Goal: Check status: Check status

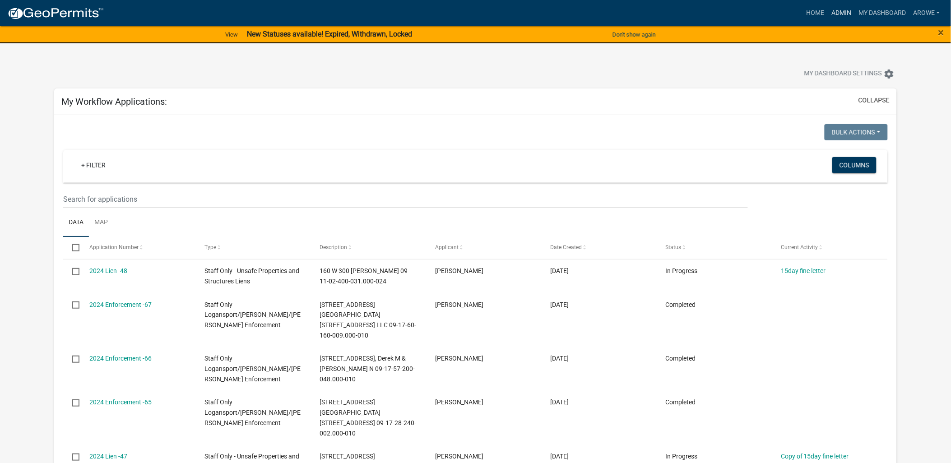
click at [841, 9] on link "Admin" at bounding box center [840, 13] width 27 height 17
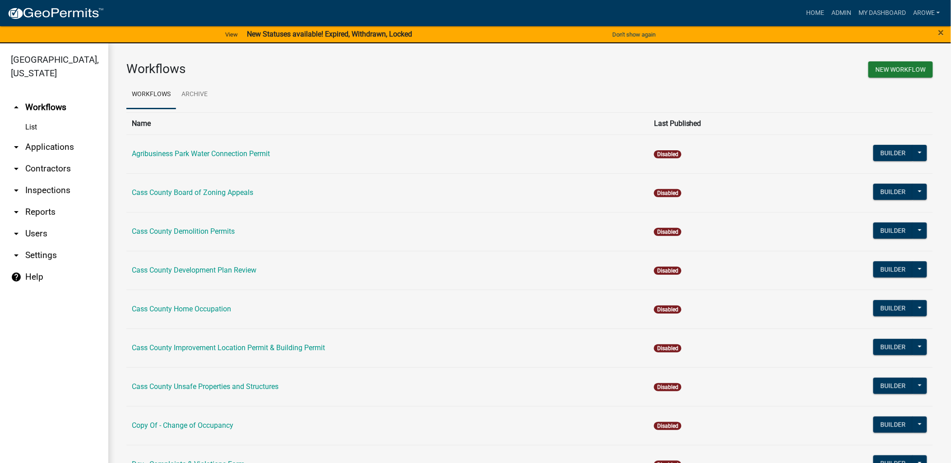
click at [59, 136] on link "arrow_drop_down Applications" at bounding box center [54, 147] width 108 height 22
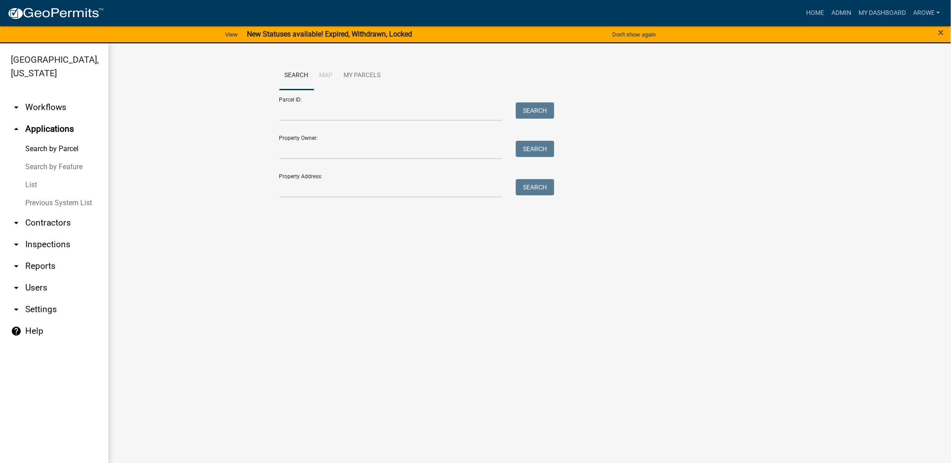
click at [28, 176] on link "List" at bounding box center [54, 185] width 108 height 18
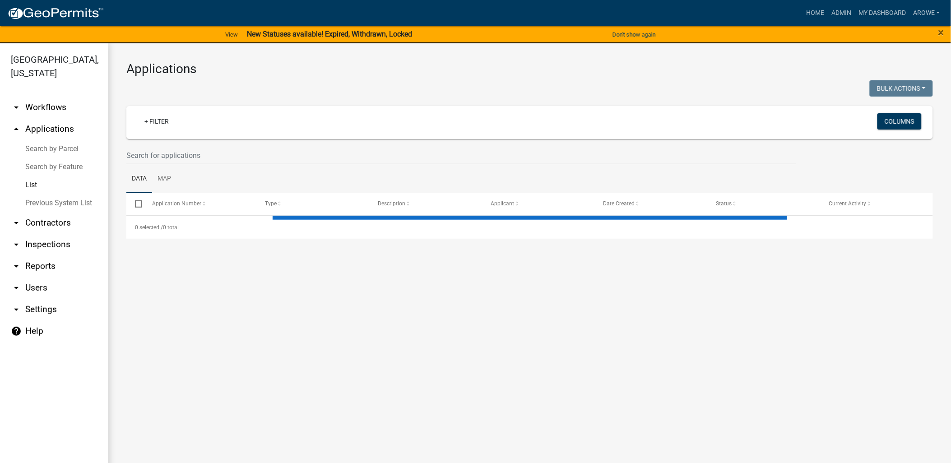
select select "3: 100"
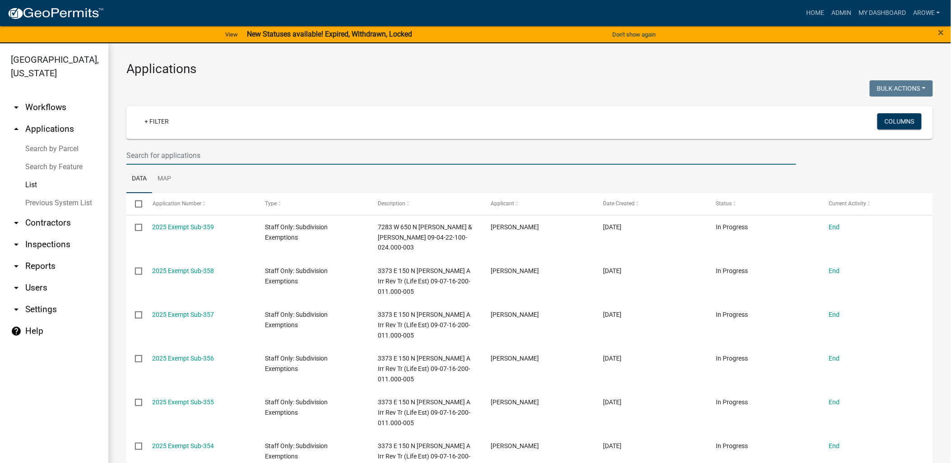
click at [278, 151] on input "text" at bounding box center [460, 155] width 669 height 18
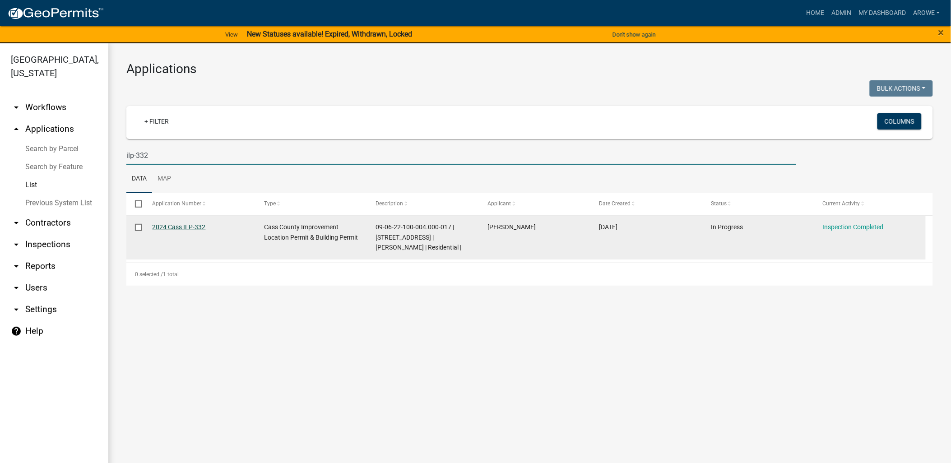
type input "ilp-332"
click at [201, 227] on link "2024 Cass ILP-332" at bounding box center [178, 226] width 53 height 7
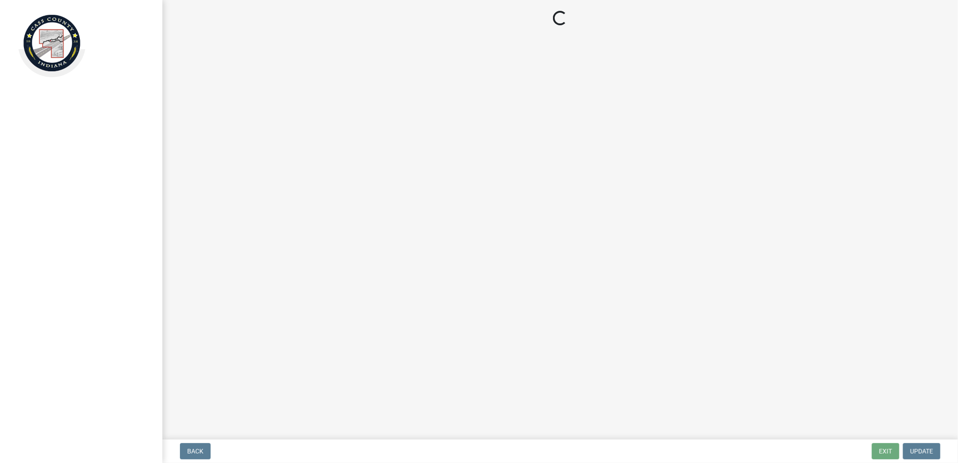
select select "baa4a543-a046-499c-bd40-1ac368eec85c"
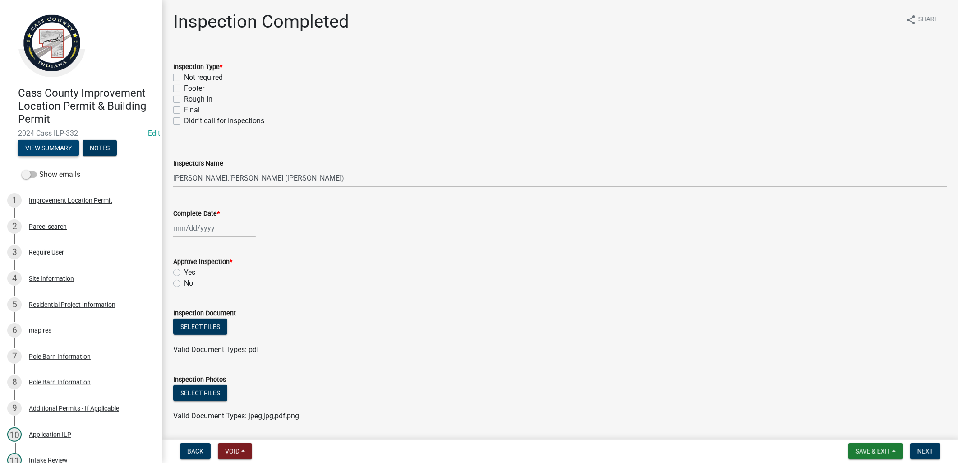
click at [61, 143] on button "View Summary" at bounding box center [48, 148] width 61 height 16
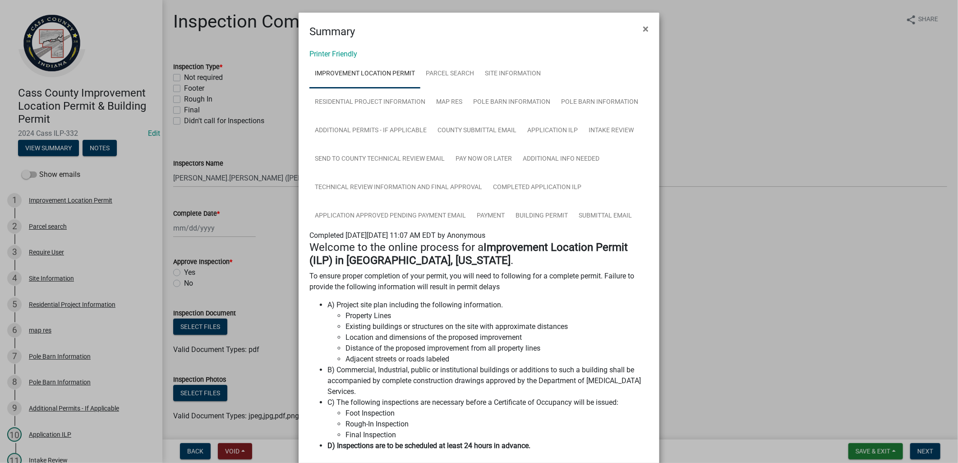
click at [749, 235] on ngb-modal-window "Summary × Printer Friendly Improvement Location Permit Parcel search Site Infor…" at bounding box center [479, 231] width 958 height 463
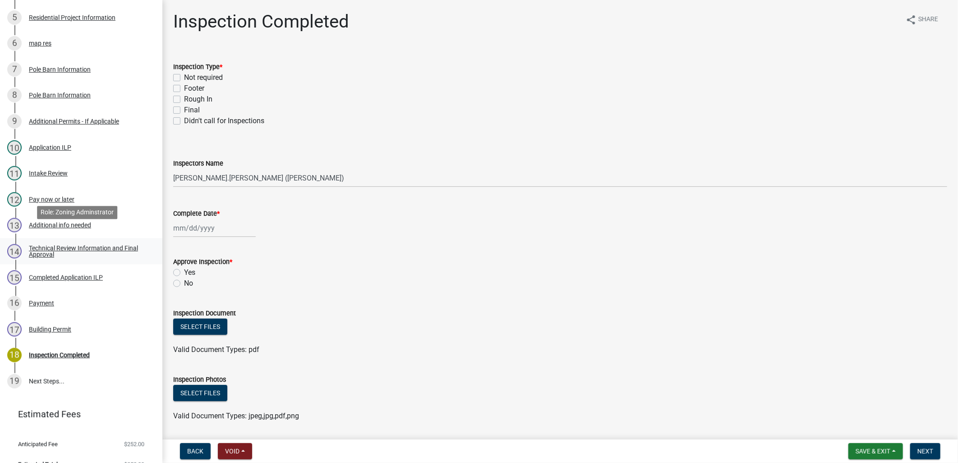
scroll to position [300, 0]
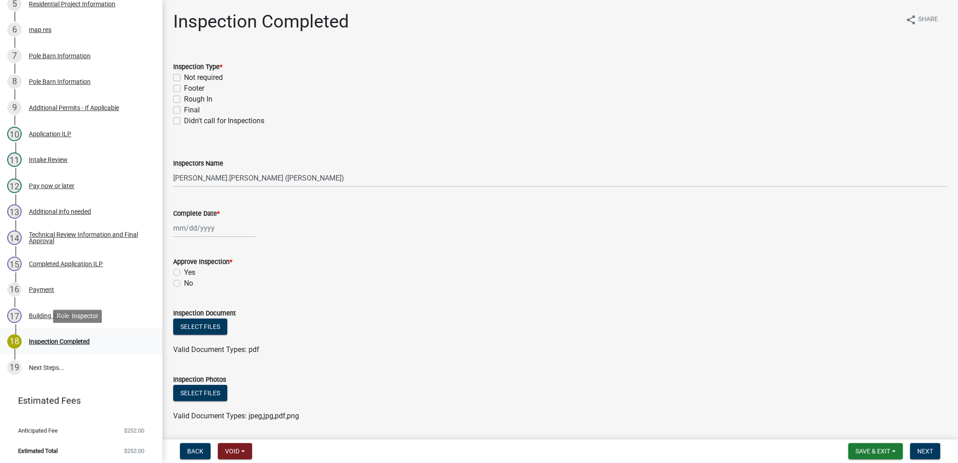
click at [77, 336] on div "18 Inspection Completed" at bounding box center [77, 341] width 141 height 14
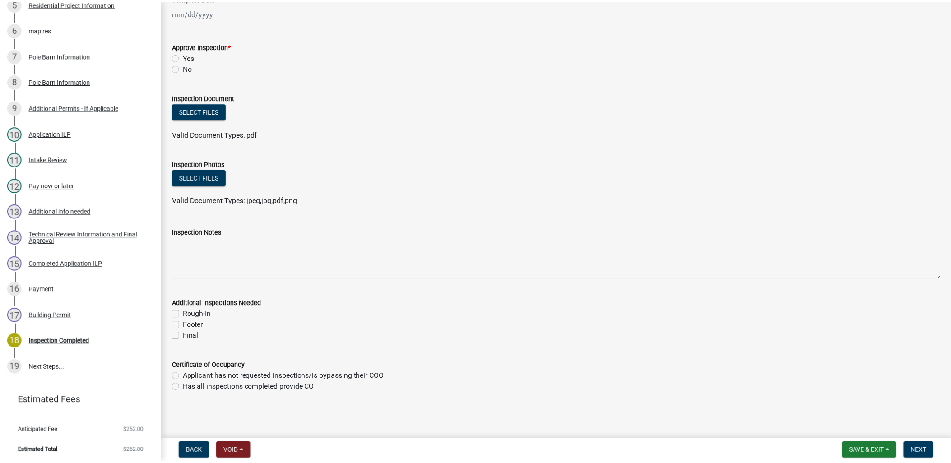
scroll to position [0, 0]
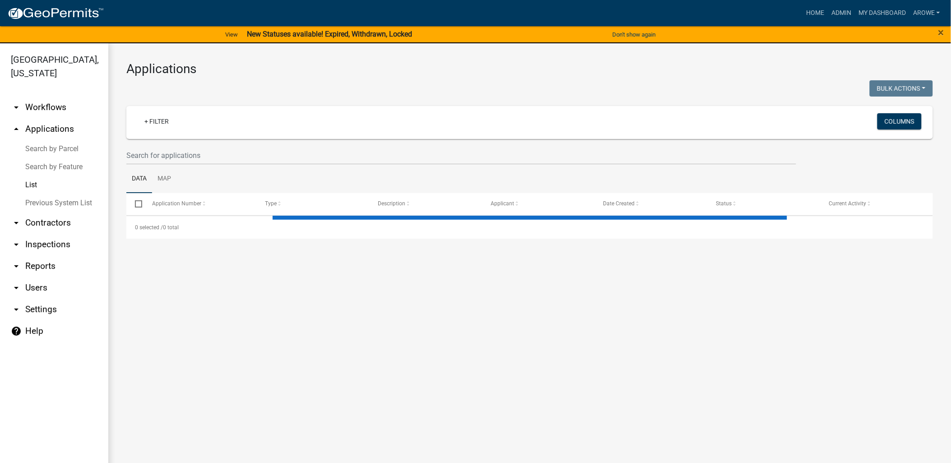
select select "3: 100"
